Goal: Task Accomplishment & Management: Use online tool/utility

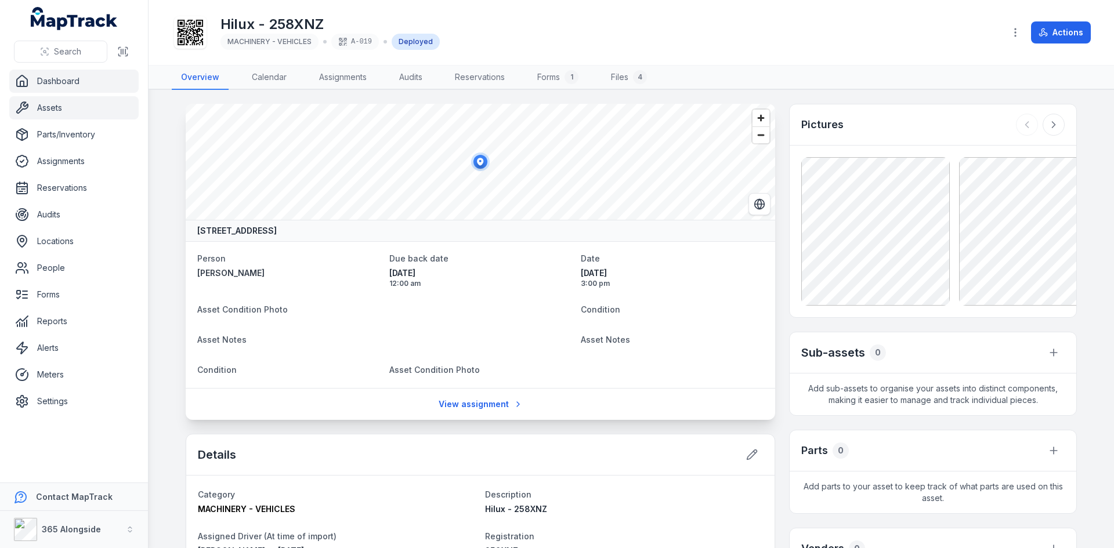
click at [86, 85] on link "Dashboard" at bounding box center [73, 81] width 129 height 23
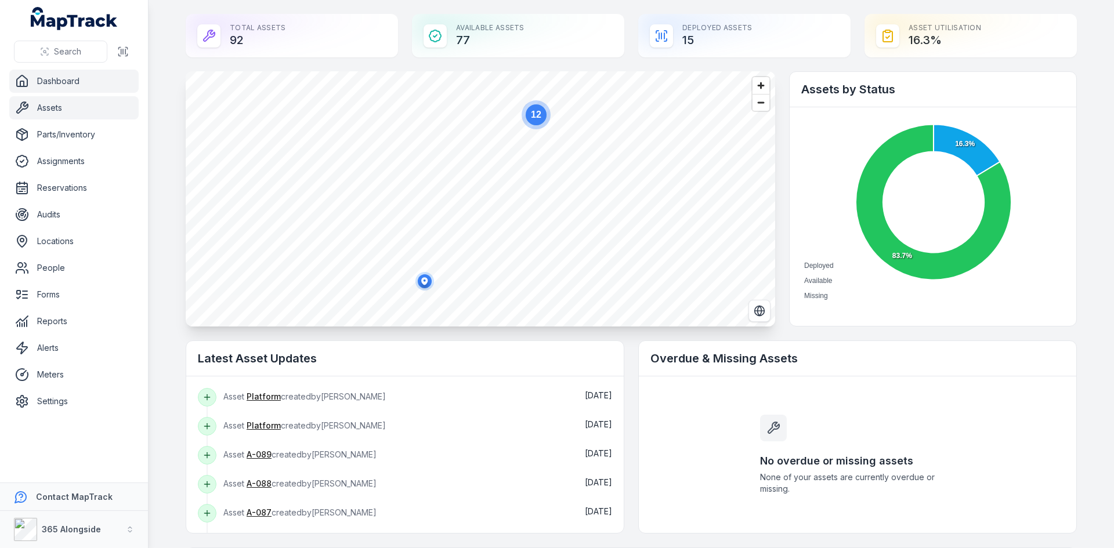
click at [77, 109] on link "Assets" at bounding box center [73, 107] width 129 height 23
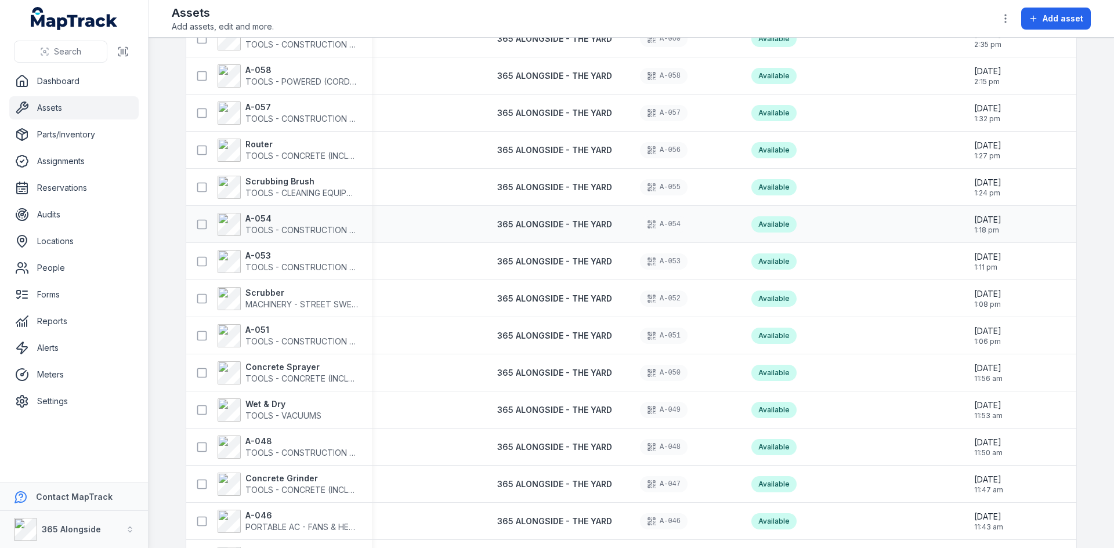
scroll to position [1276, 0]
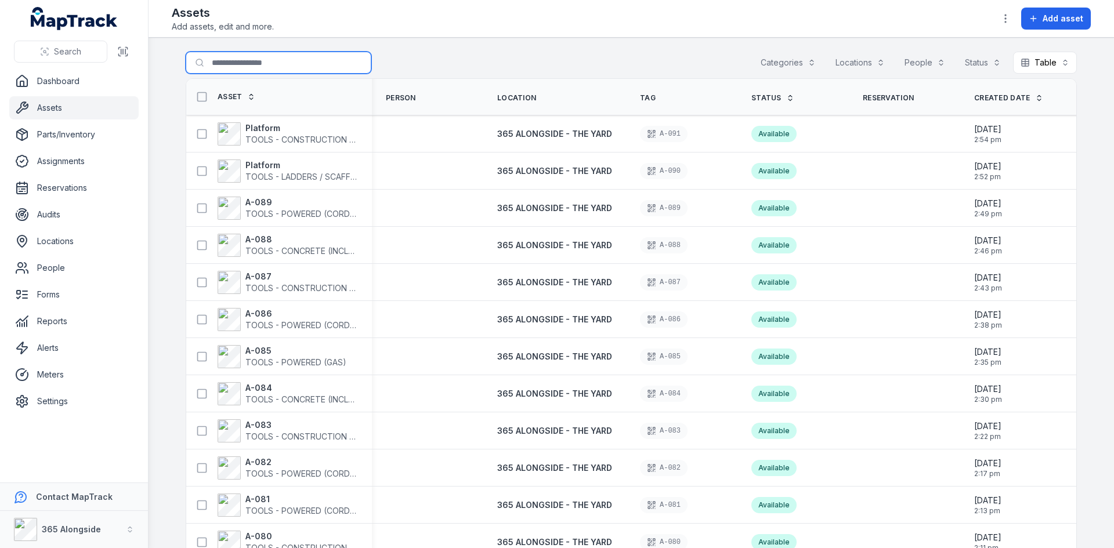
click at [239, 60] on input "Search for assets" at bounding box center [279, 63] width 186 height 22
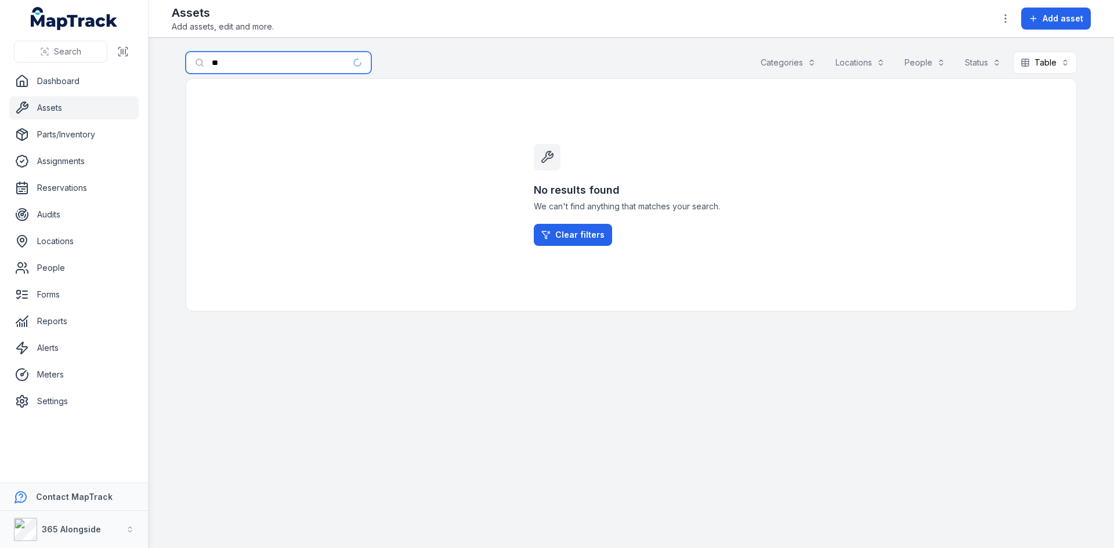
type input "*"
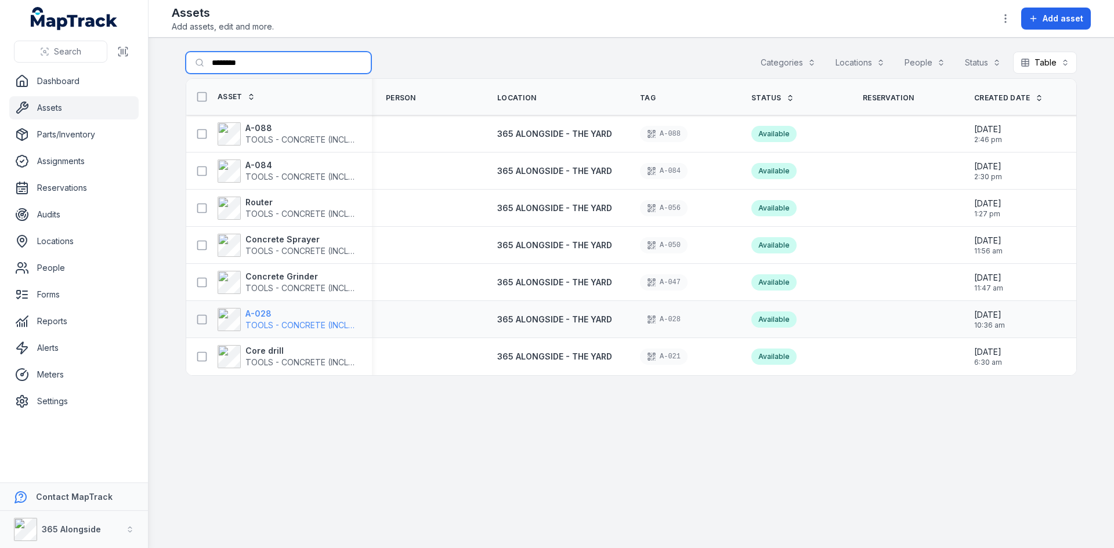
type input "********"
click at [288, 315] on strong "A-028" at bounding box center [301, 314] width 113 height 12
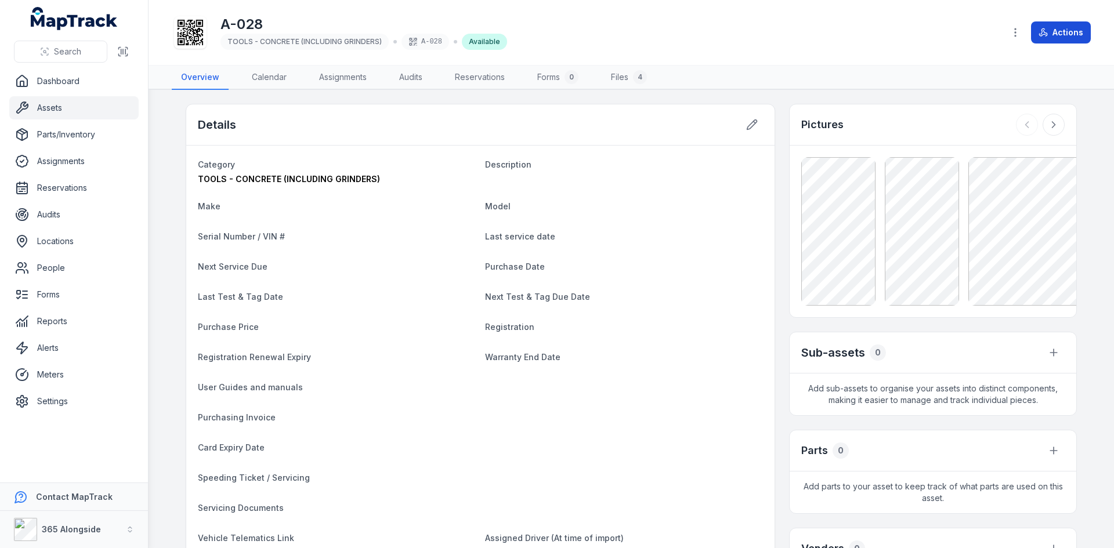
click at [1053, 31] on button "Actions" at bounding box center [1061, 32] width 60 height 22
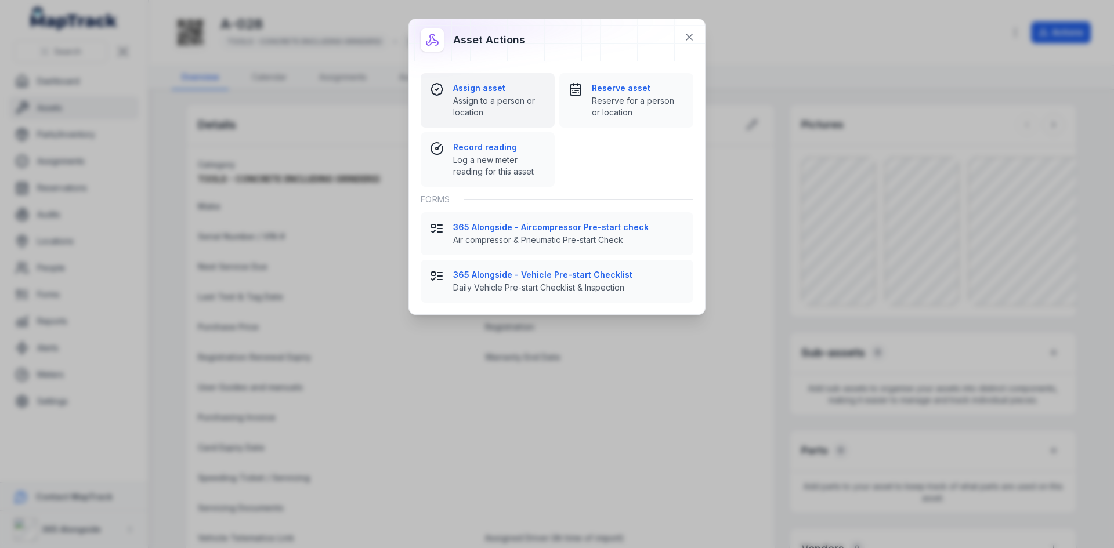
click at [483, 93] on strong "Assign asset" at bounding box center [499, 88] width 92 height 12
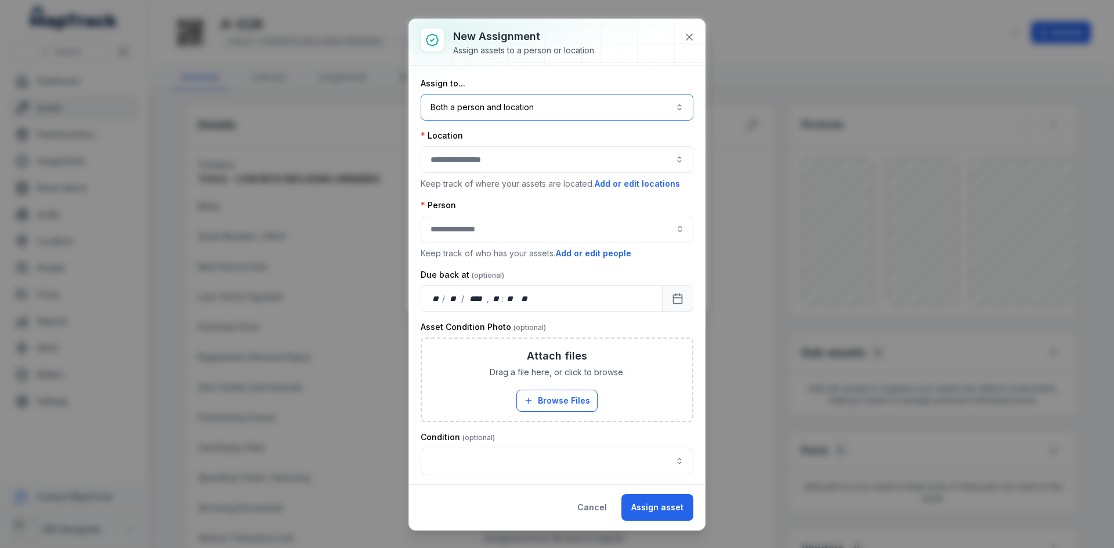
click at [487, 113] on button "Both a person and location ****" at bounding box center [557, 107] width 273 height 27
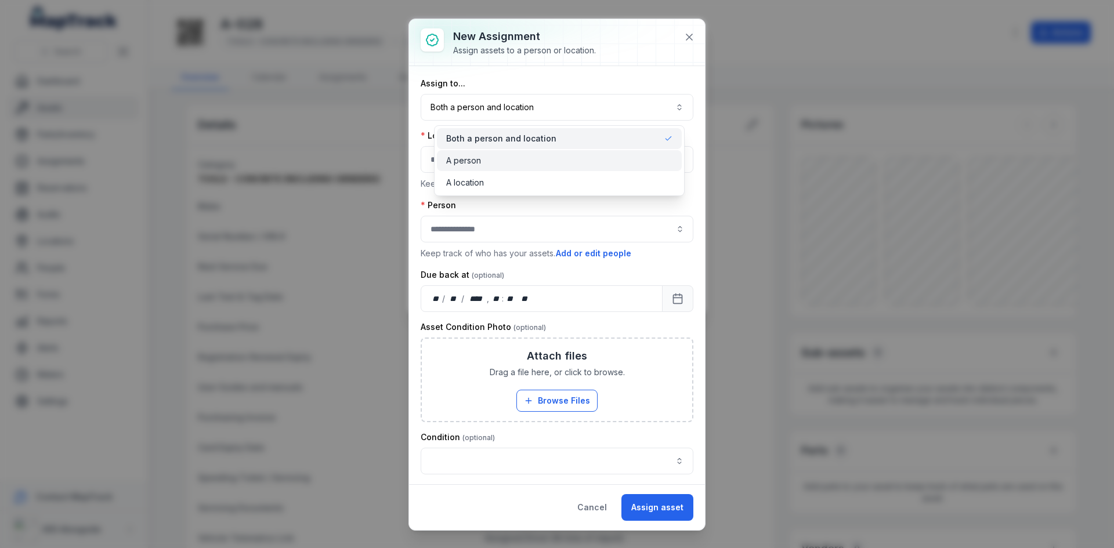
click at [507, 154] on div "A person" at bounding box center [559, 160] width 245 height 21
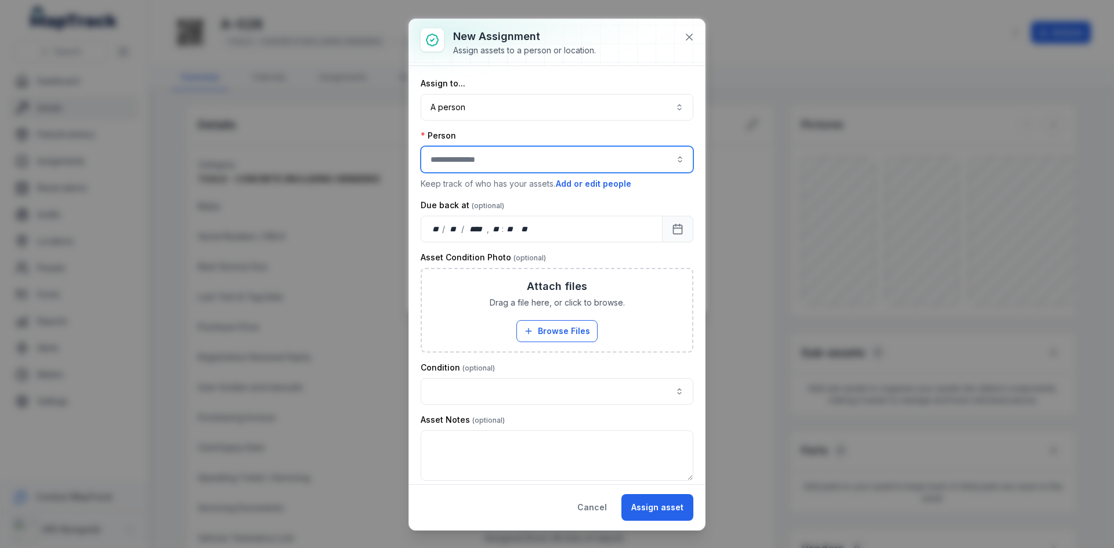
click at [495, 158] on input "assignment-add:person-label" at bounding box center [557, 159] width 273 height 27
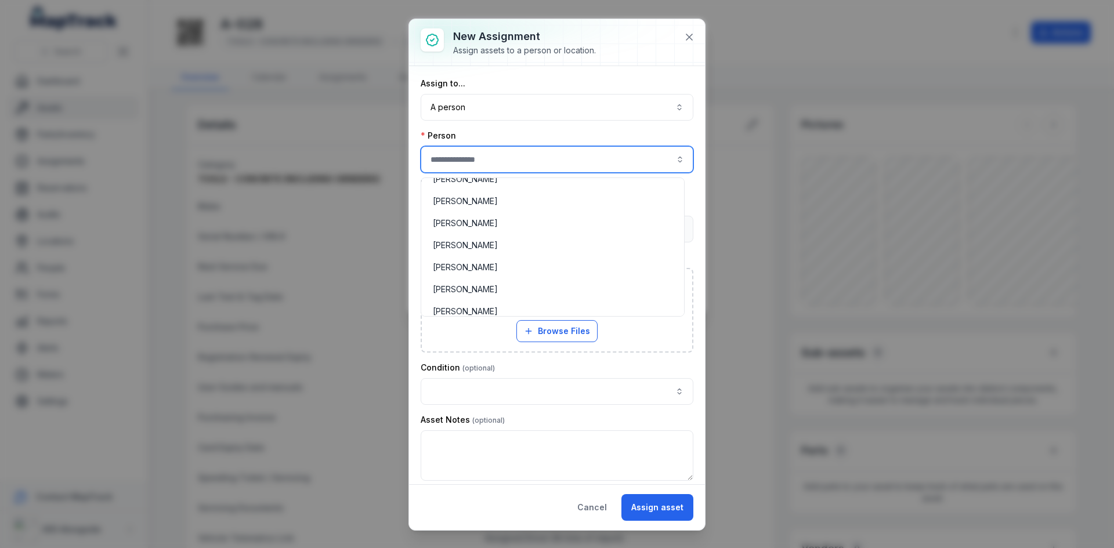
scroll to position [348, 0]
type input "**********"
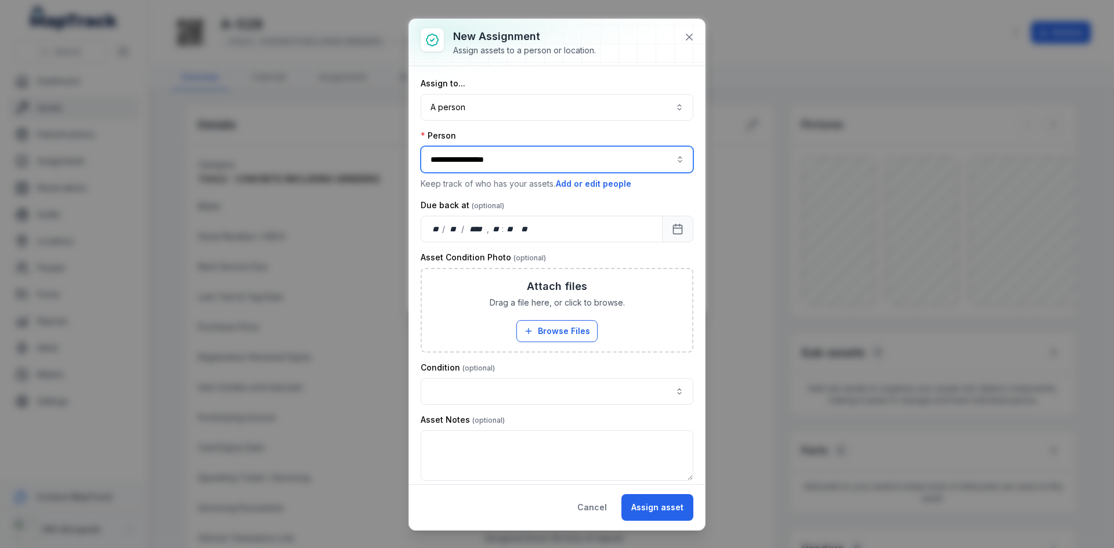
click at [507, 277] on div "[PERSON_NAME]" at bounding box center [553, 283] width 258 height 21
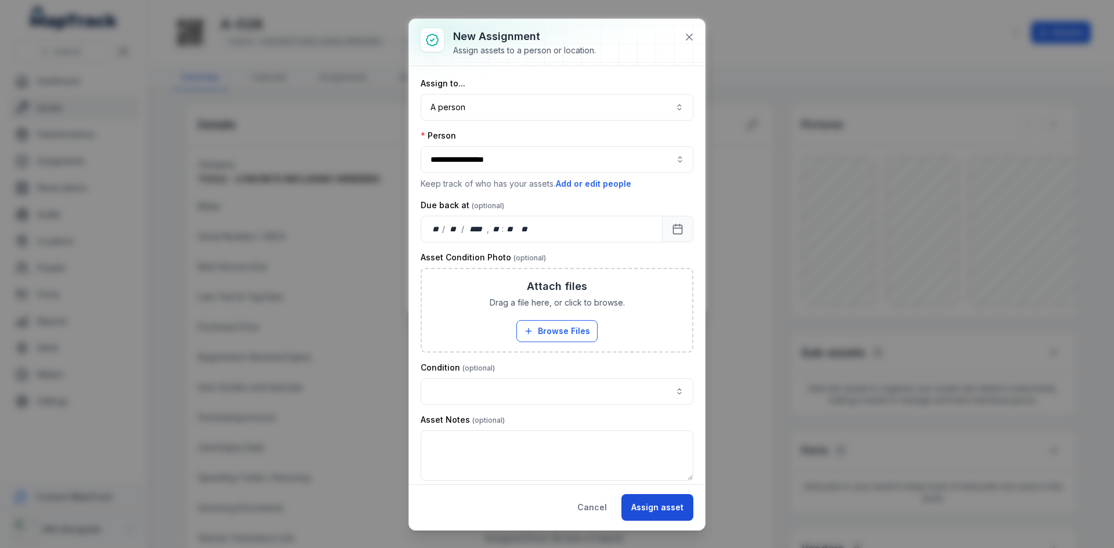
click at [679, 507] on button "Assign asset" at bounding box center [657, 507] width 72 height 27
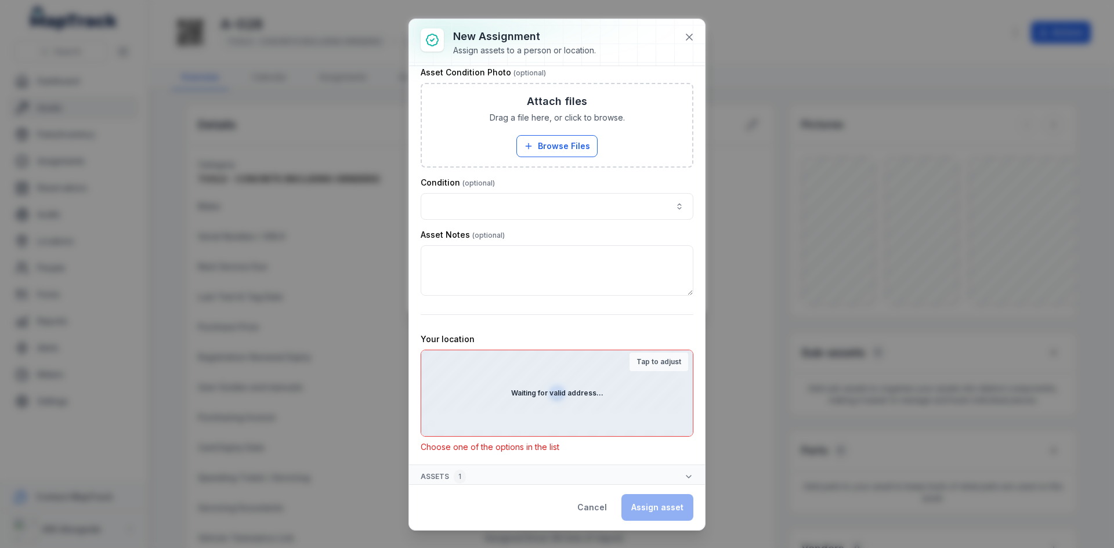
scroll to position [189, 0]
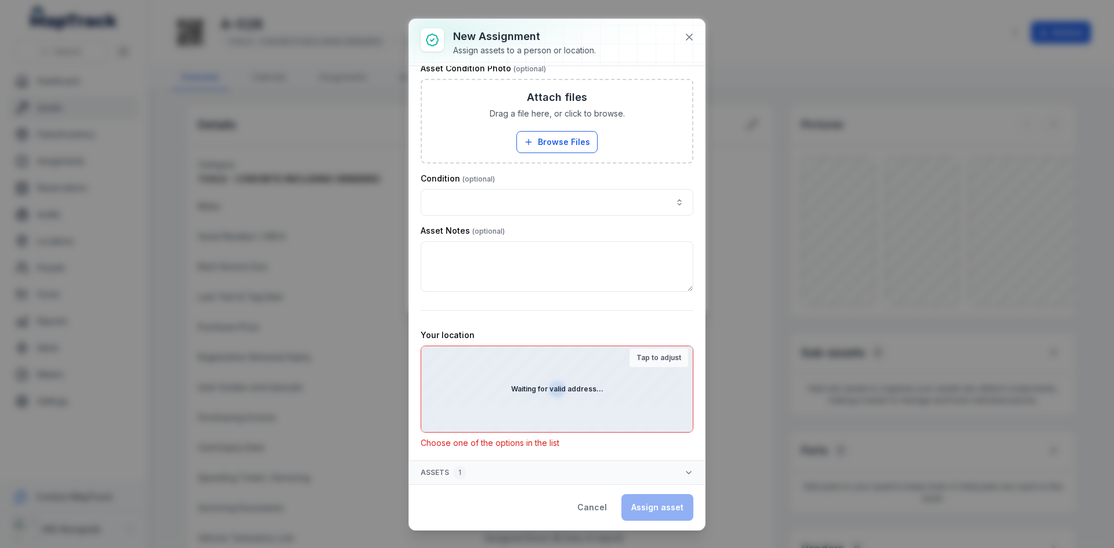
click at [656, 510] on div "Cancel Assign asset" at bounding box center [630, 507] width 126 height 27
click at [692, 32] on icon at bounding box center [689, 37] width 12 height 12
